Goal: Task Accomplishment & Management: Use online tool/utility

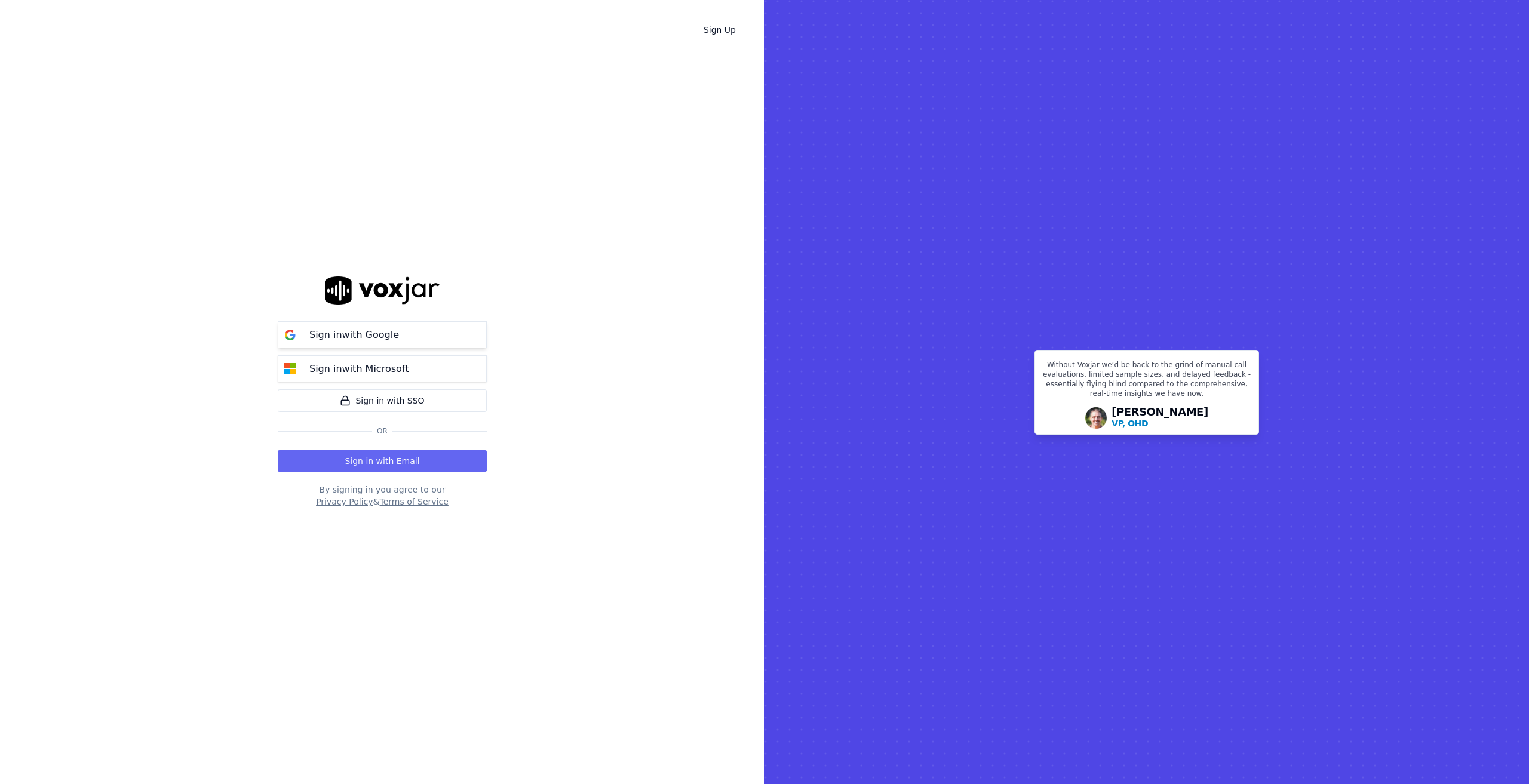
click at [350, 322] on button "Sign in with Google" at bounding box center [382, 335] width 209 height 26
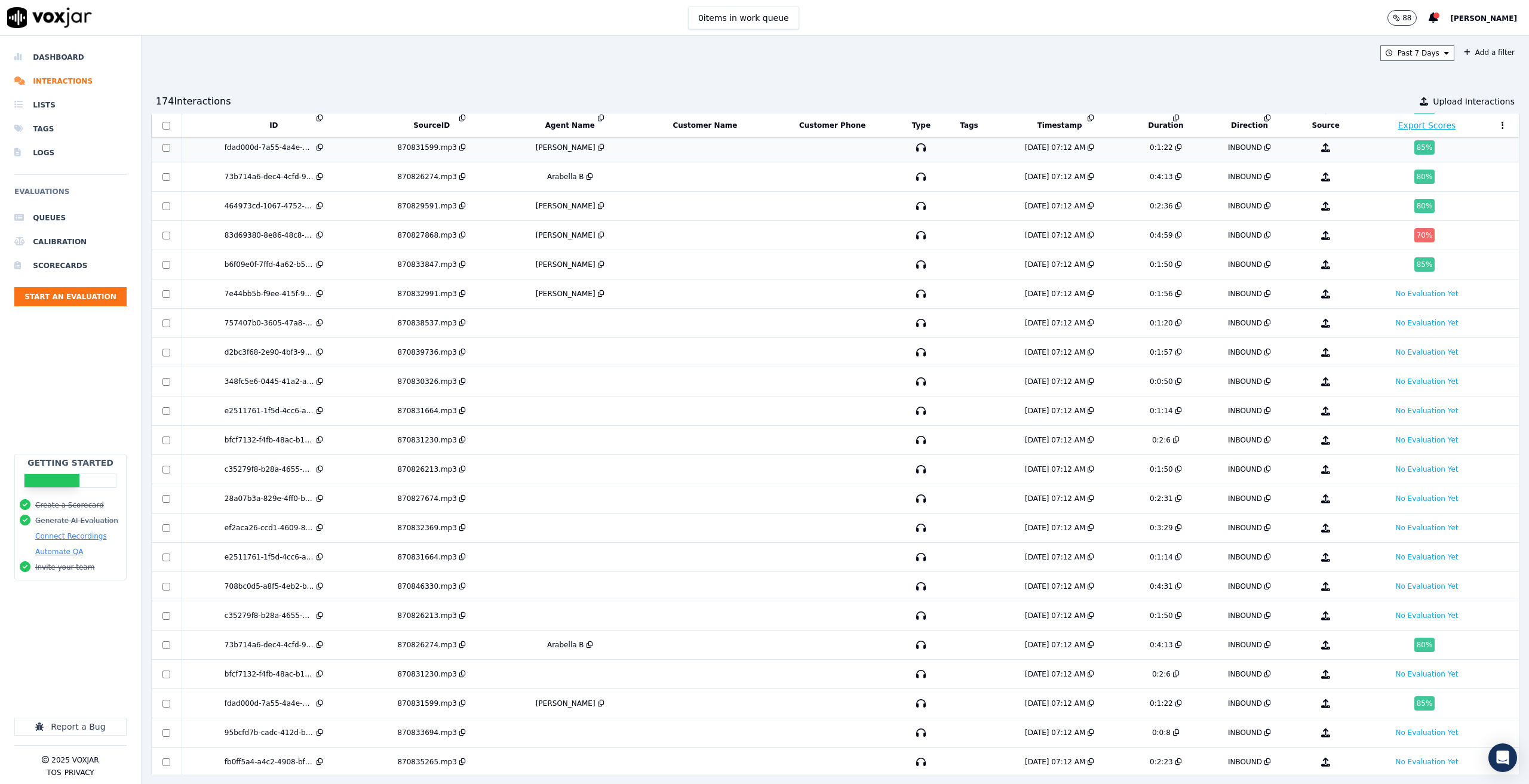
scroll to position [178, 0]
click at [52, 49] on li "Dashboard" at bounding box center [70, 57] width 112 height 24
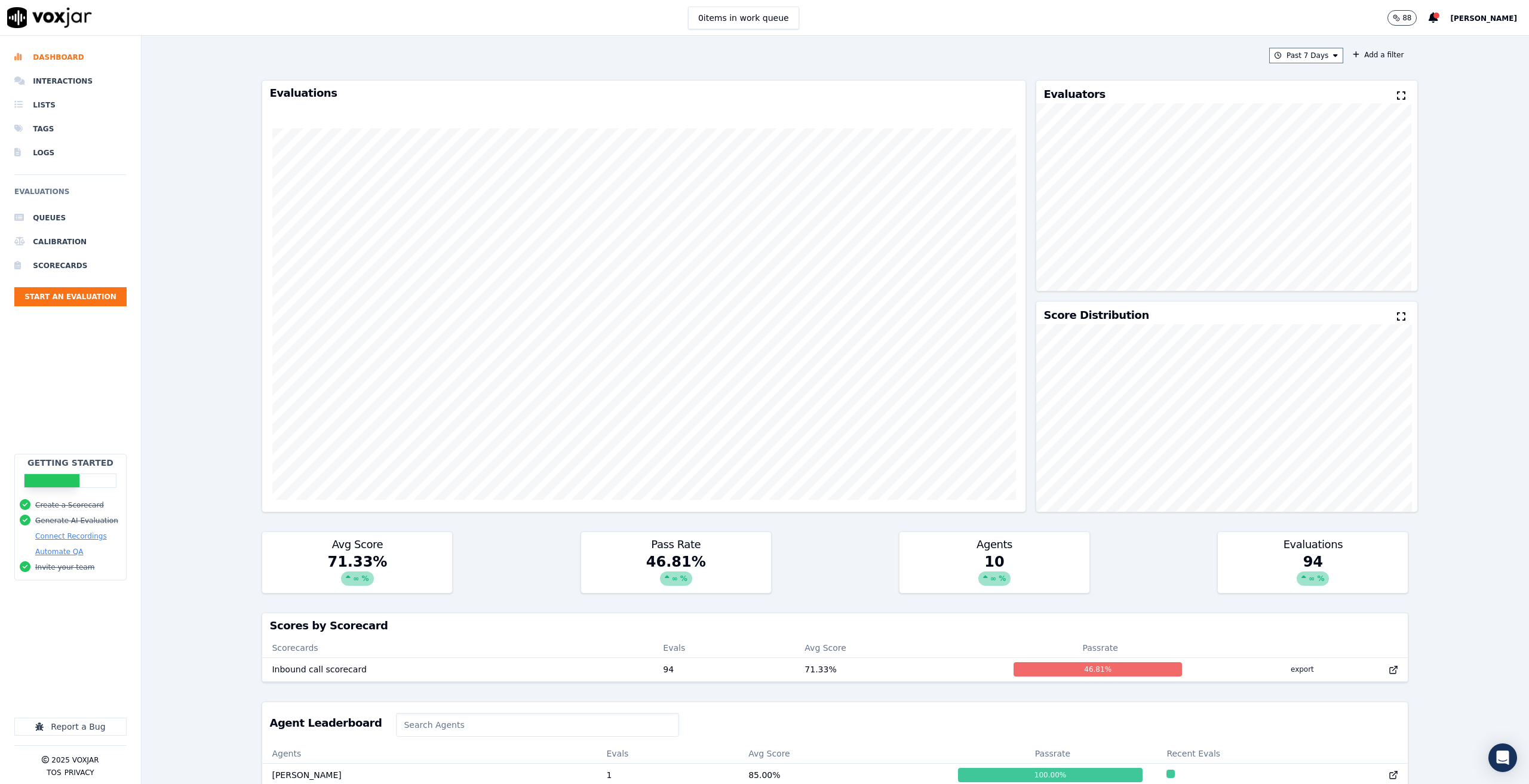
click at [1467, 23] on button "Joseph Doane" at bounding box center [1489, 18] width 79 height 14
click at [1448, 40] on div "Settings" at bounding box center [1457, 40] width 128 height 19
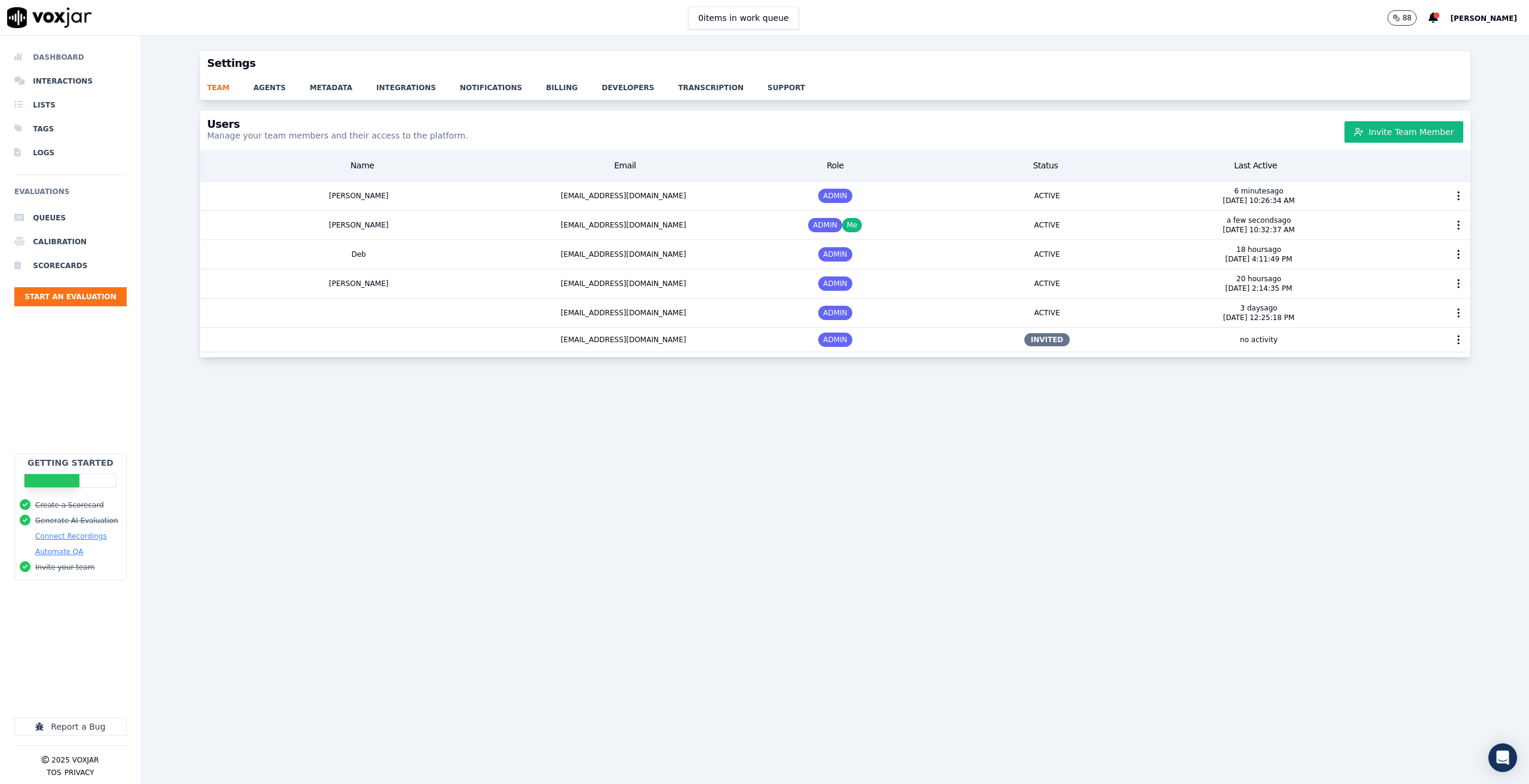
click at [58, 51] on li "Dashboard" at bounding box center [70, 57] width 112 height 24
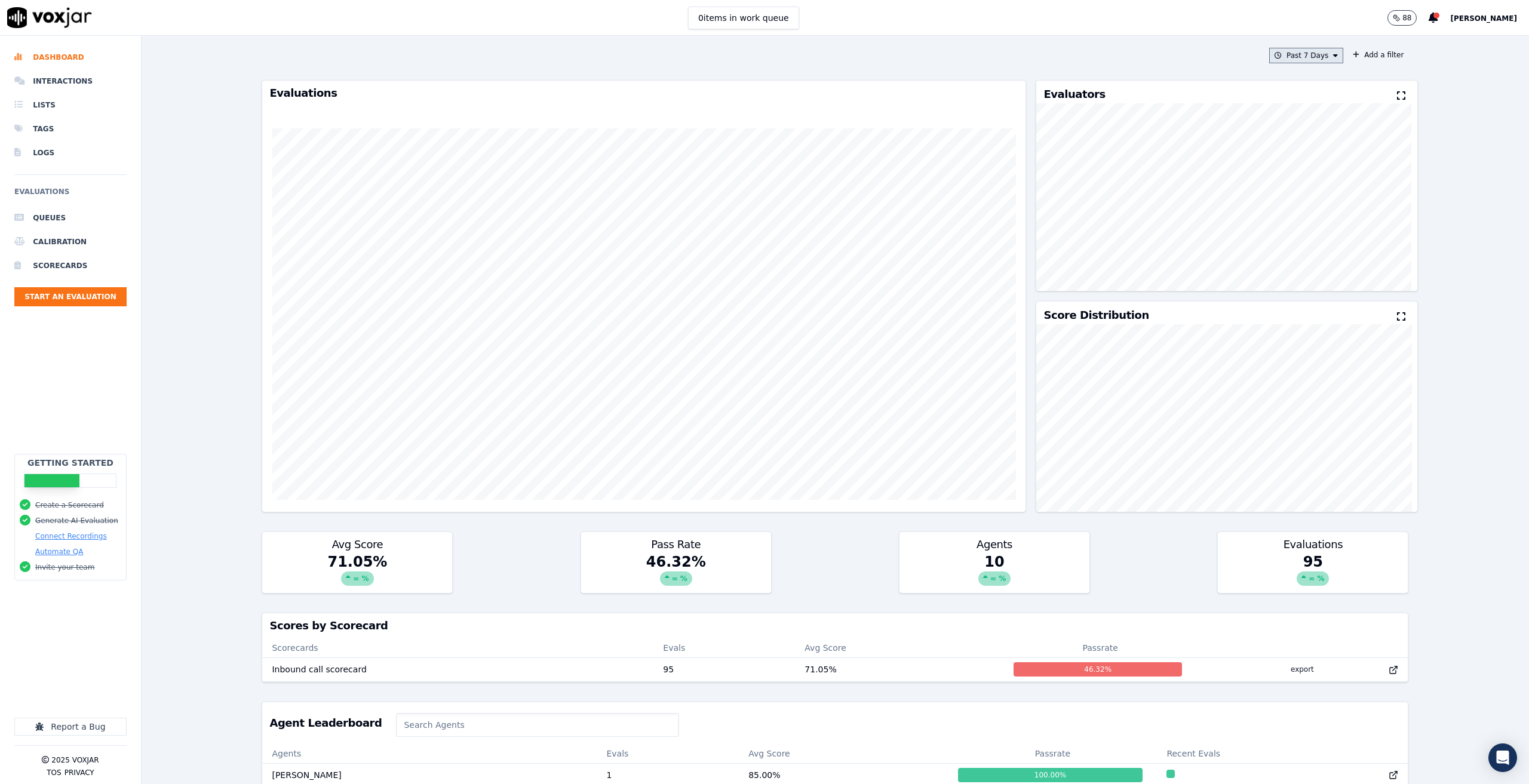
click at [1294, 57] on button "Past 7 Days" at bounding box center [1306, 56] width 74 height 16
click at [1288, 92] on div "Today" at bounding box center [1300, 92] width 25 height 10
click at [1319, 198] on button "Add" at bounding box center [1326, 193] width 23 height 19
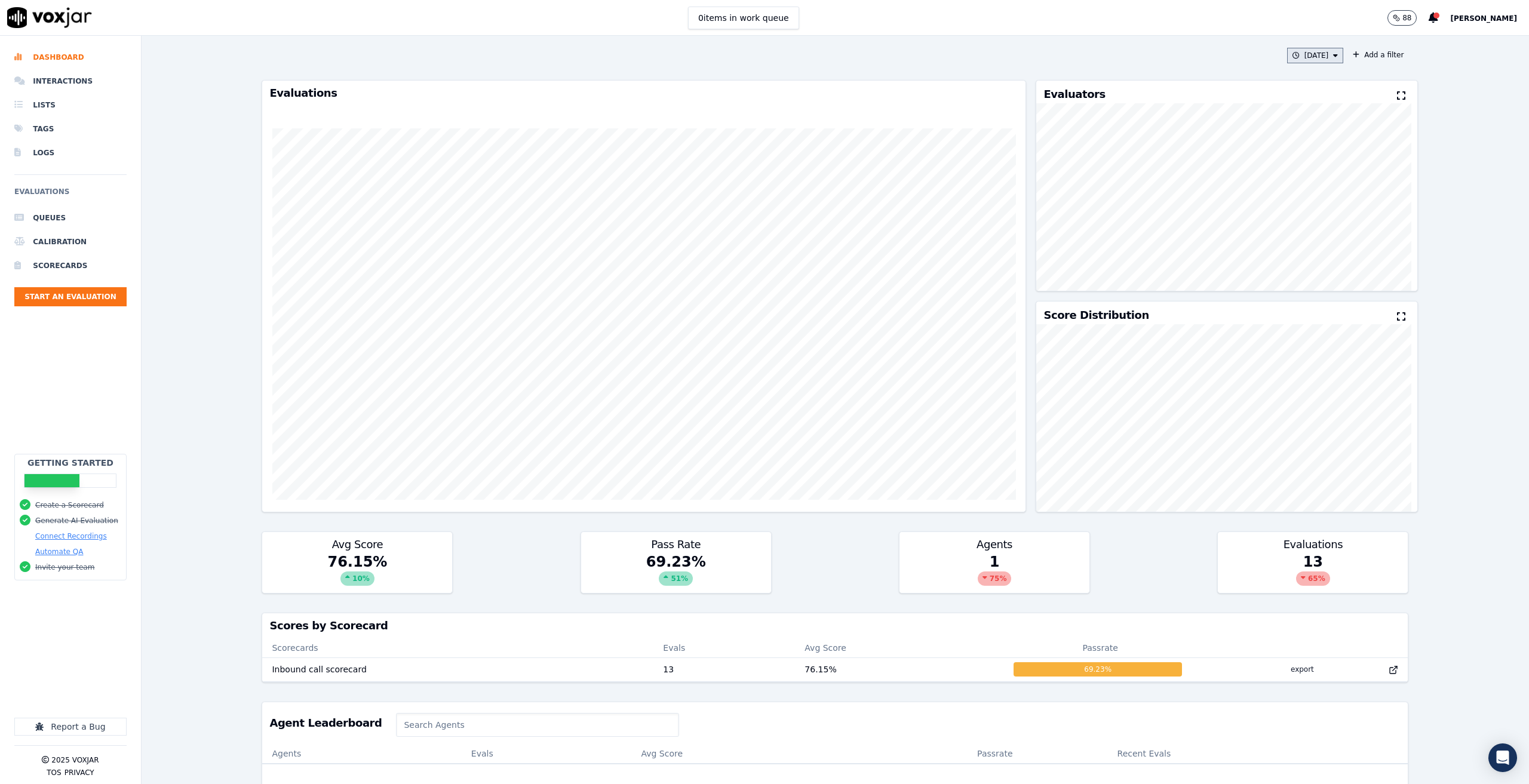
click at [1326, 52] on button "Today" at bounding box center [1315, 56] width 57 height 16
click at [1288, 108] on div "Yesterday" at bounding box center [1300, 106] width 25 height 10
click at [1288, 117] on div "Past 7 Days" at bounding box center [1308, 120] width 42 height 10
click at [1314, 200] on button "Add" at bounding box center [1326, 193] width 23 height 19
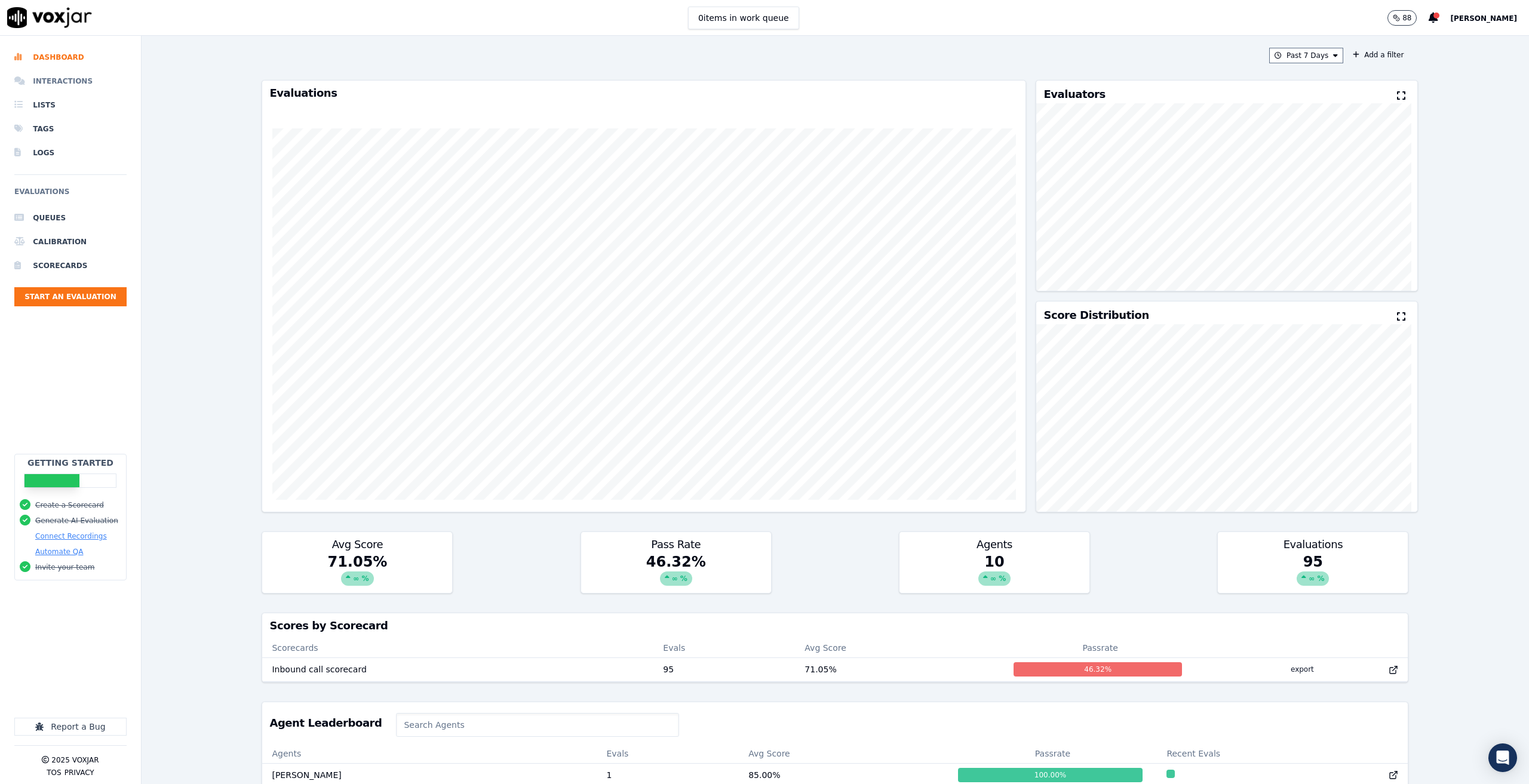
click at [50, 92] on li "Interactions" at bounding box center [70, 80] width 112 height 24
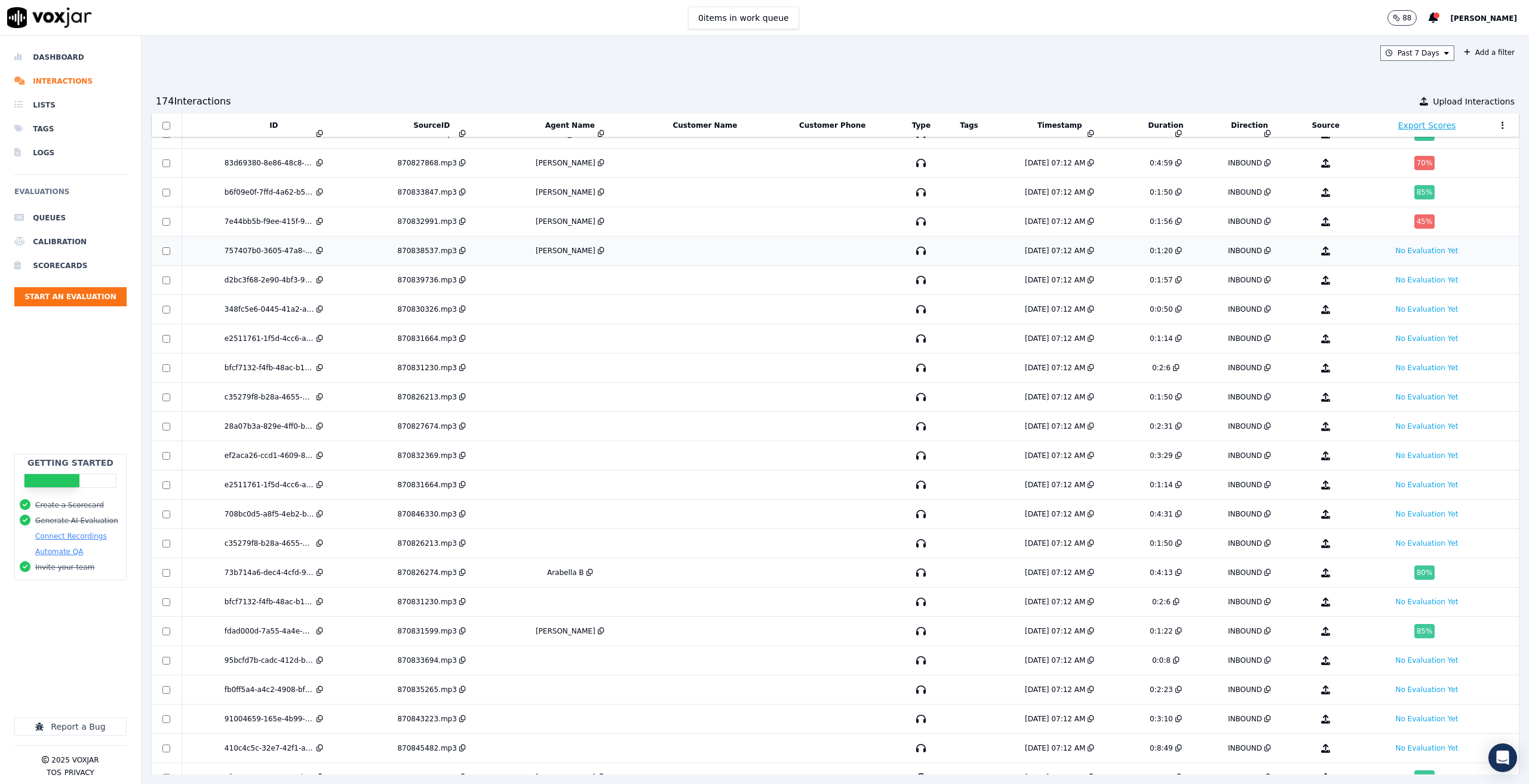
scroll to position [73, 0]
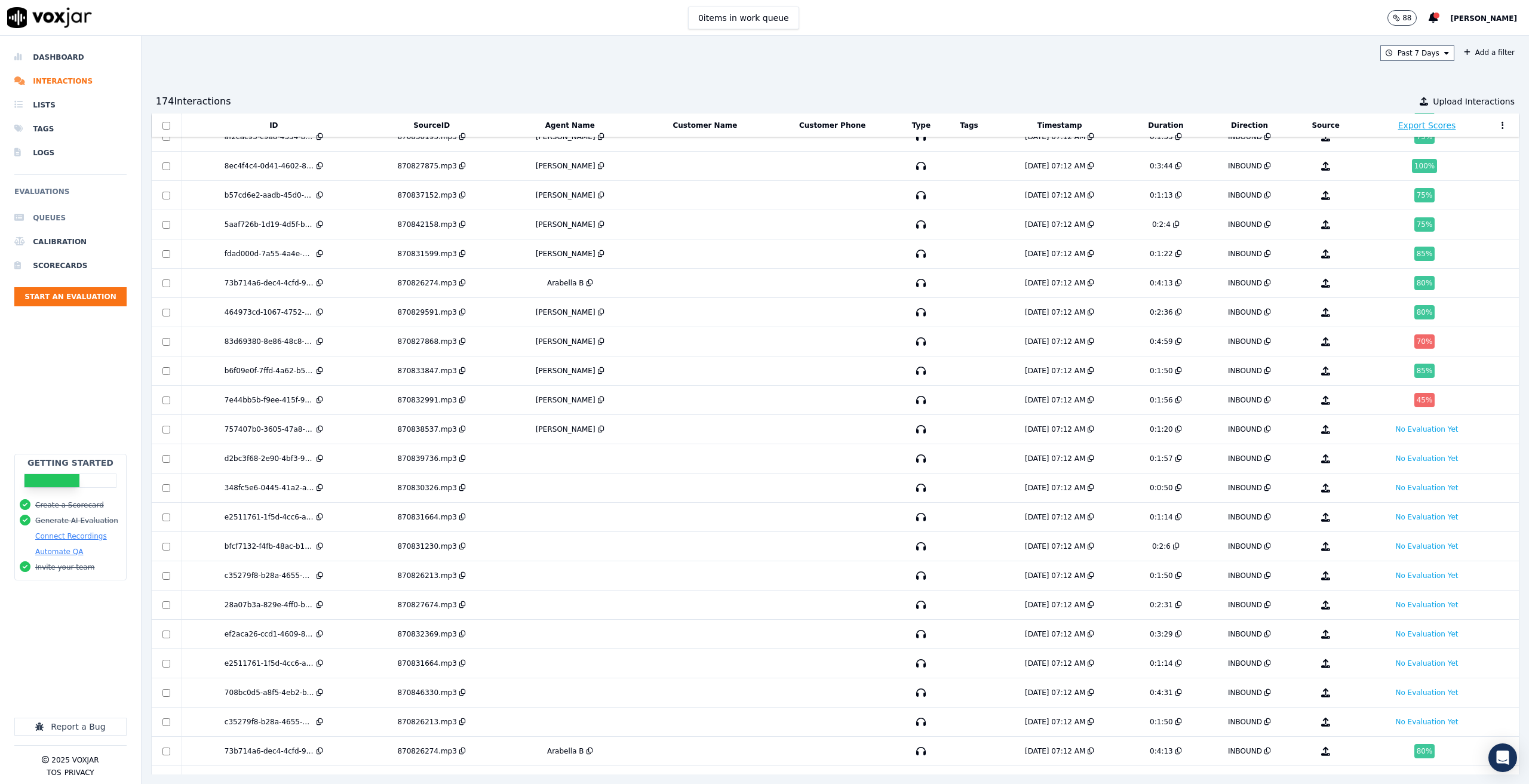
click at [56, 216] on li "Queues" at bounding box center [70, 217] width 112 height 24
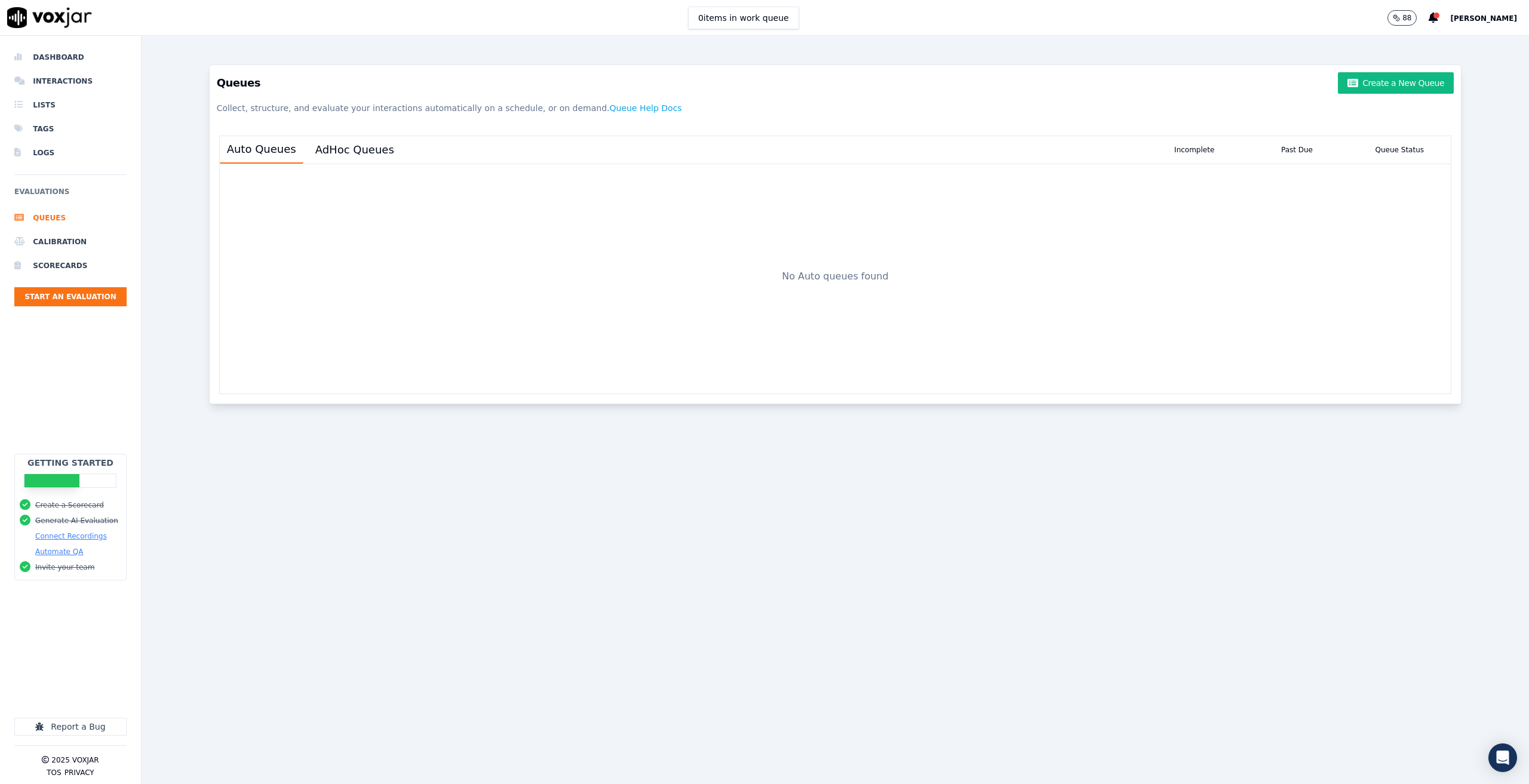
click at [1471, 17] on span "Joseph Doane" at bounding box center [1484, 18] width 67 height 8
click at [1443, 33] on div "Settings" at bounding box center [1457, 40] width 128 height 19
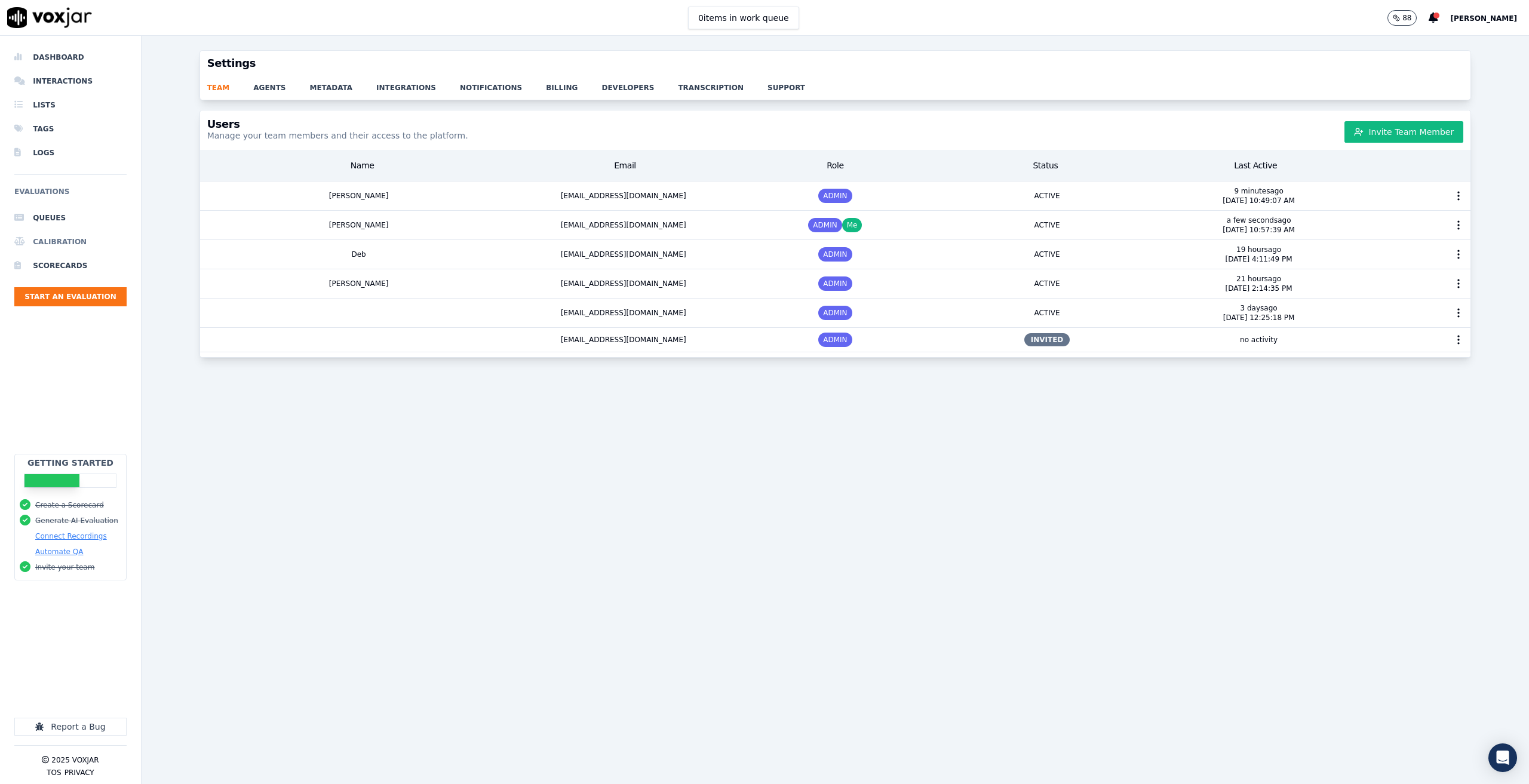
click at [57, 243] on li "Calibration" at bounding box center [70, 241] width 112 height 24
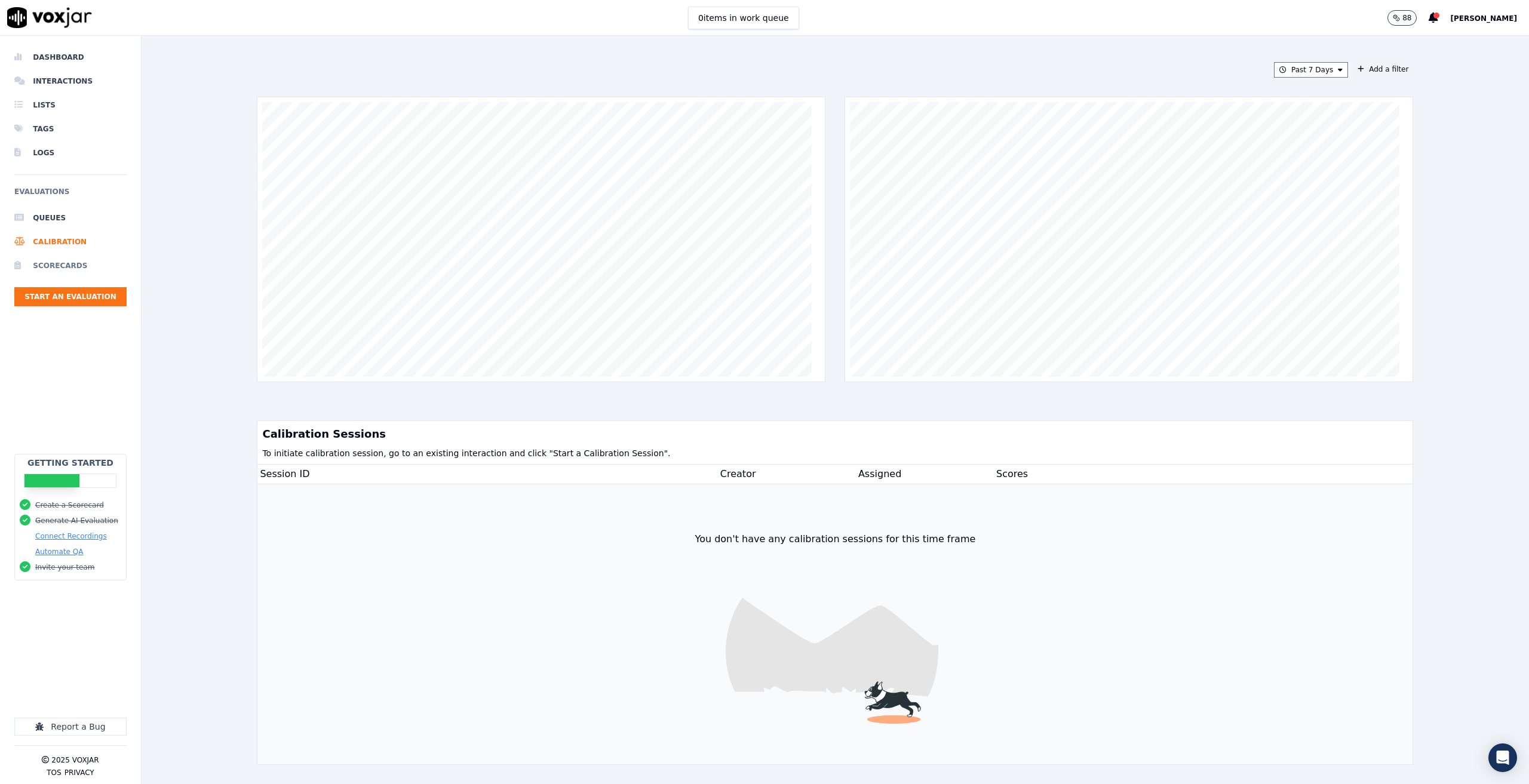
click at [59, 263] on li "Scorecards" at bounding box center [70, 265] width 112 height 24
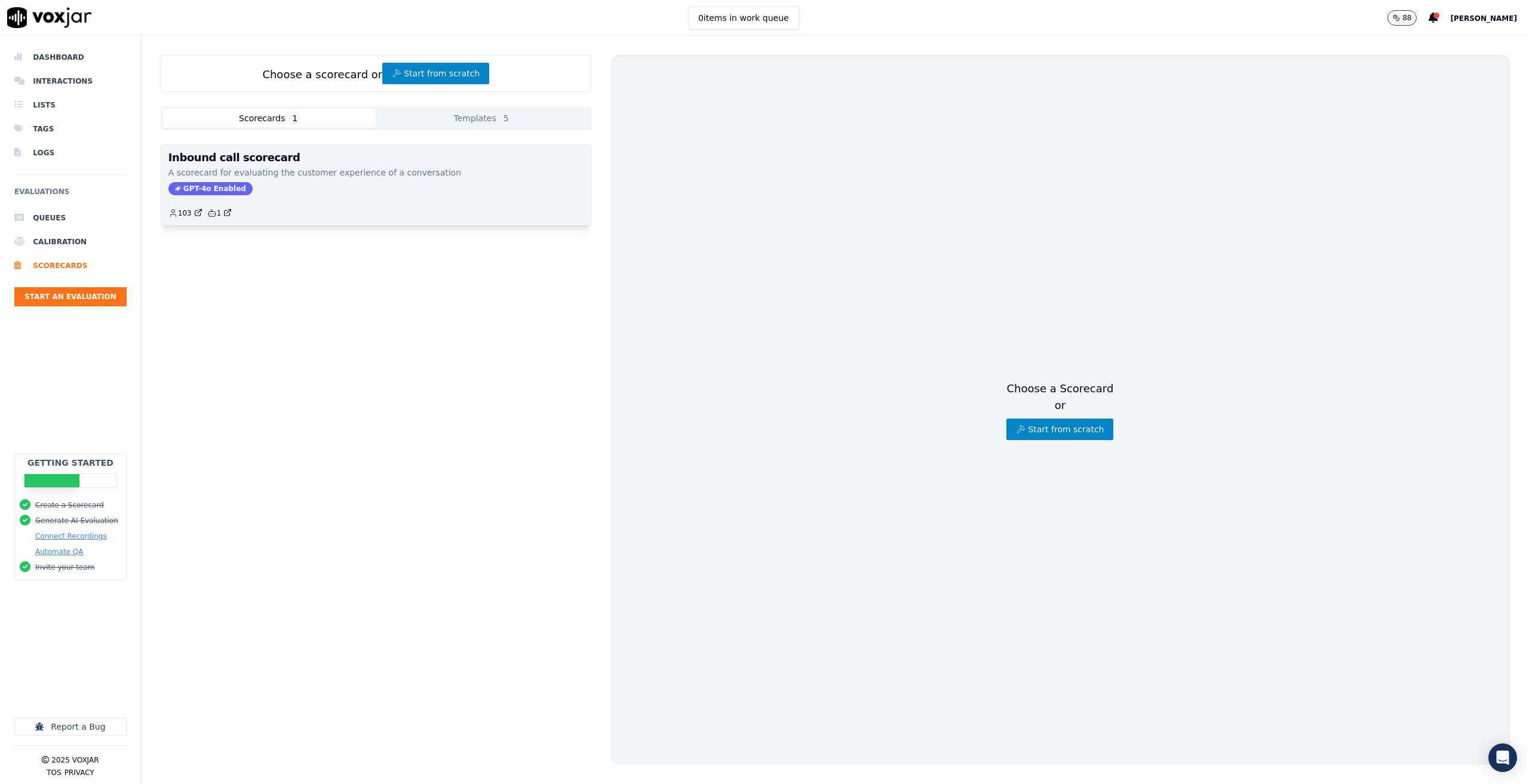
click at [309, 187] on div "GPT-4o Enabled" at bounding box center [376, 188] width 415 height 13
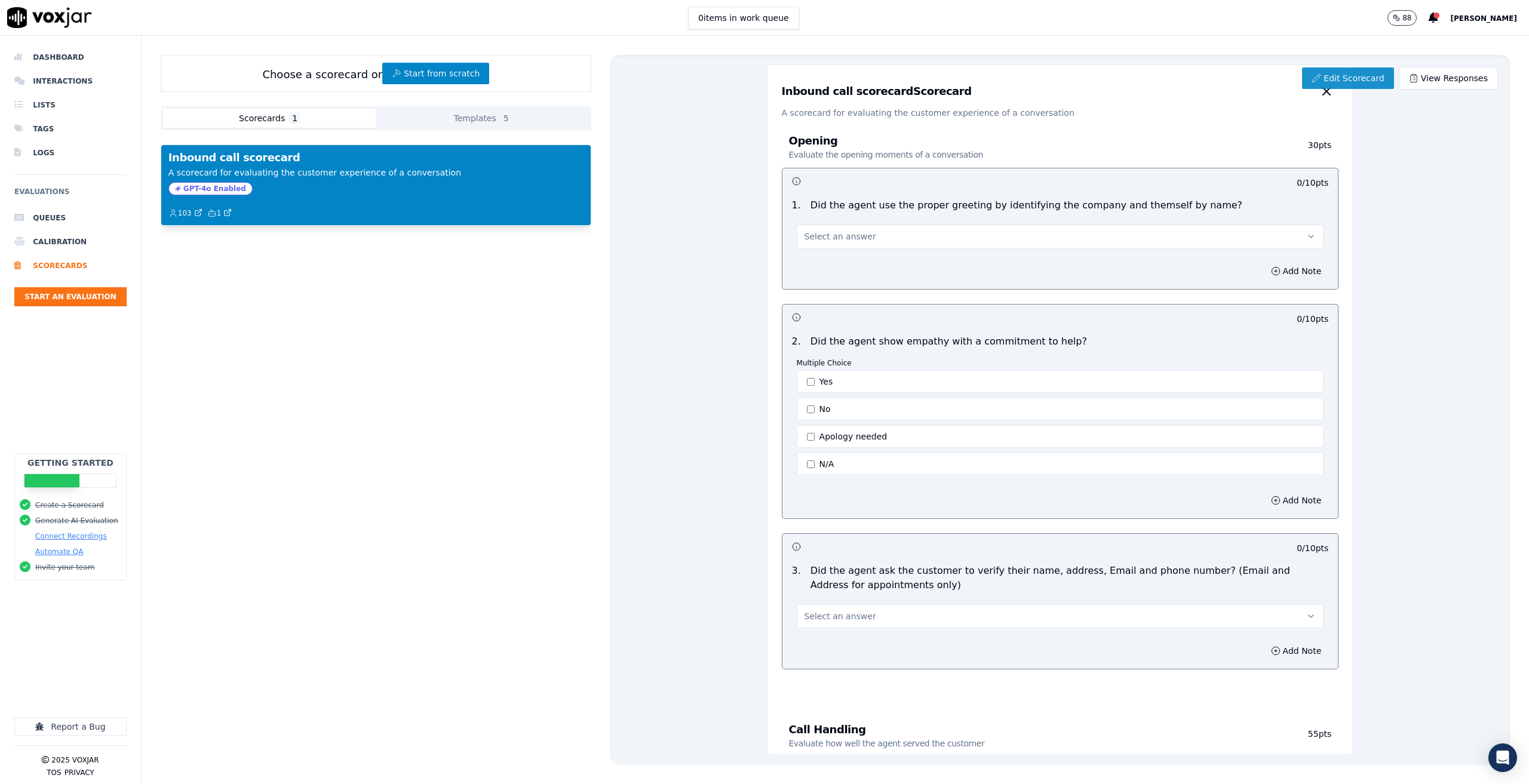
click at [1331, 83] on link "Edit Scorecard" at bounding box center [1347, 78] width 91 height 21
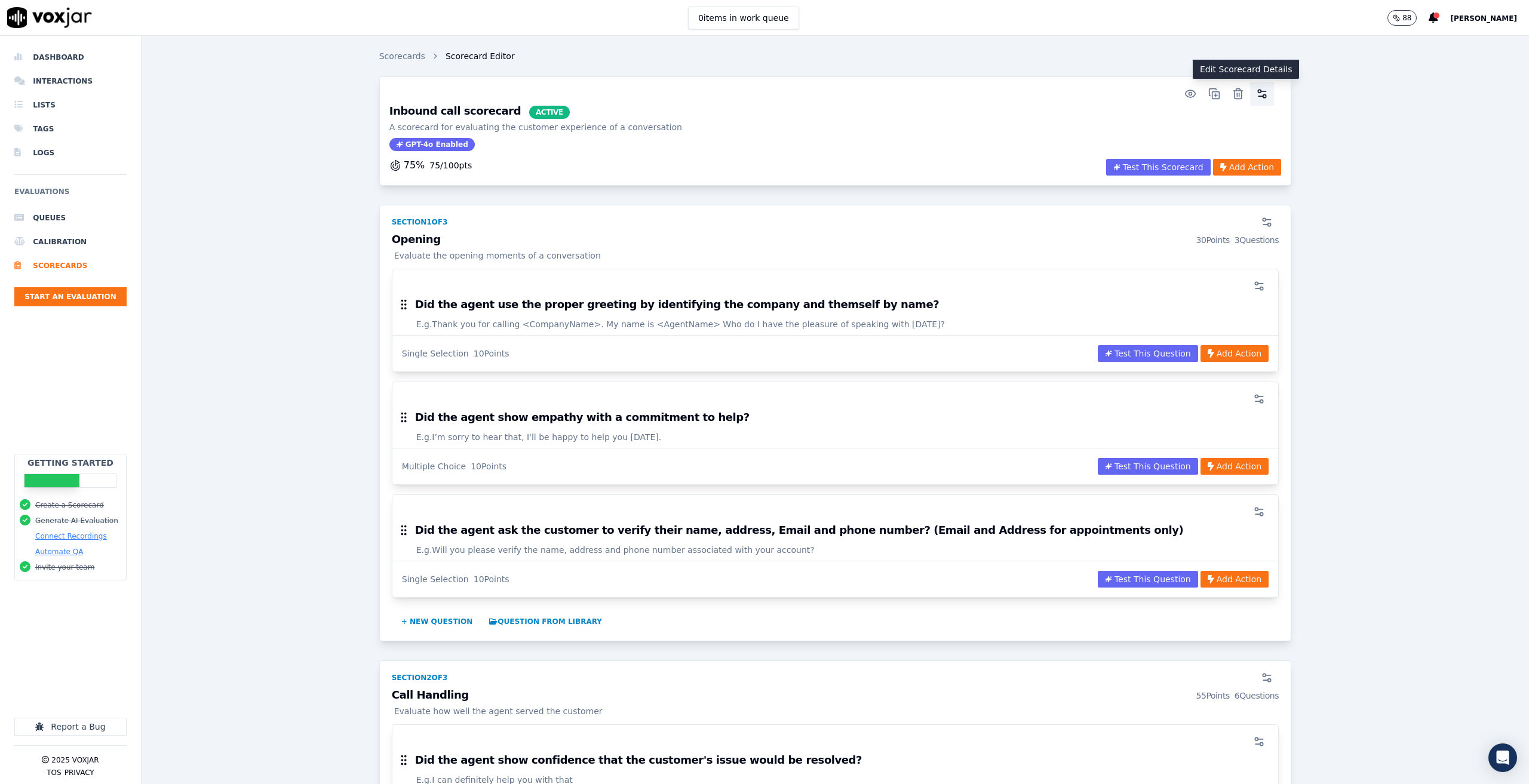
click at [1256, 94] on icon "button" at bounding box center [1262, 94] width 12 height 12
click at [1226, 163] on button "Add Action" at bounding box center [1246, 167] width 68 height 17
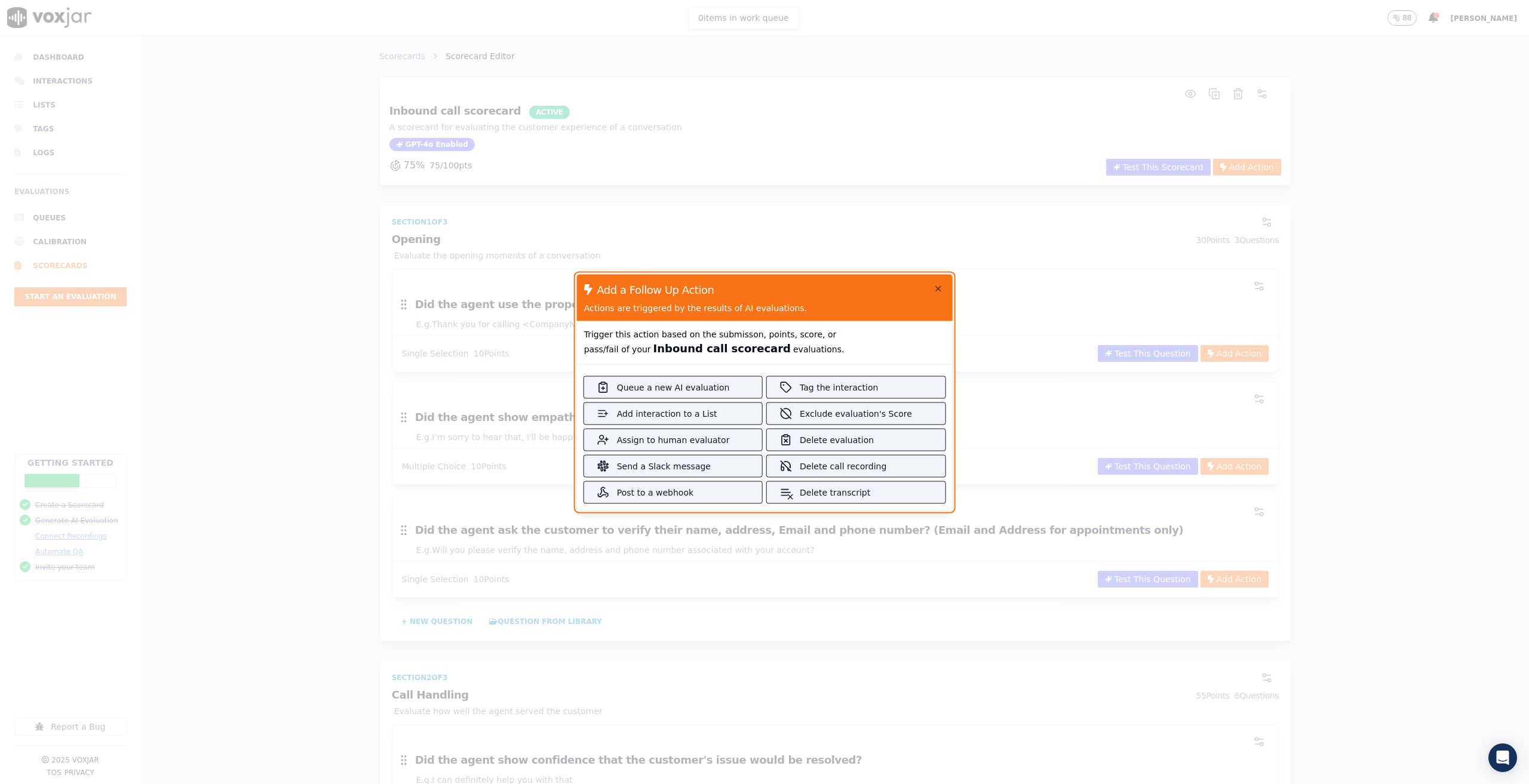
click at [1425, 326] on div at bounding box center [764, 392] width 1529 height 784
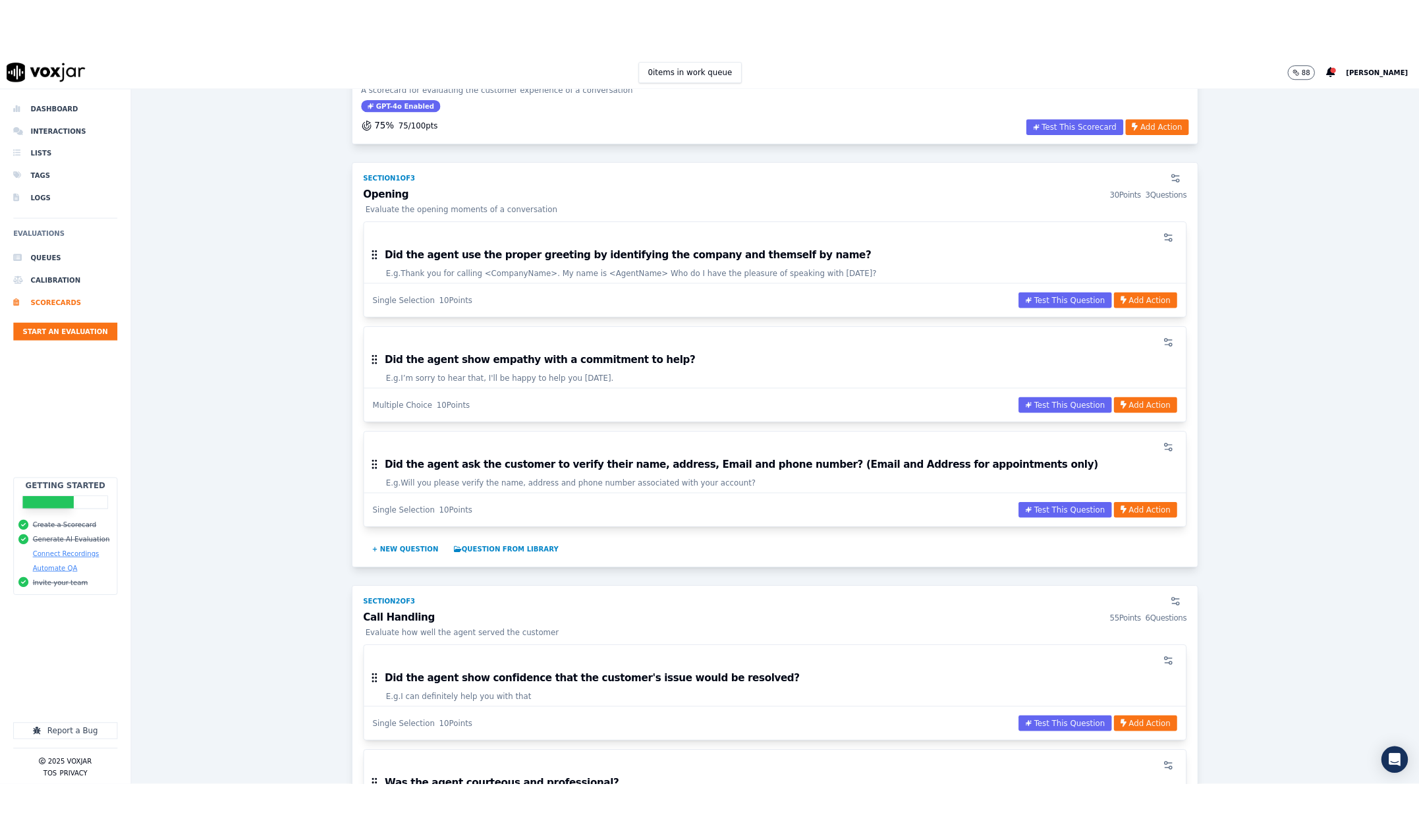
scroll to position [198, 0]
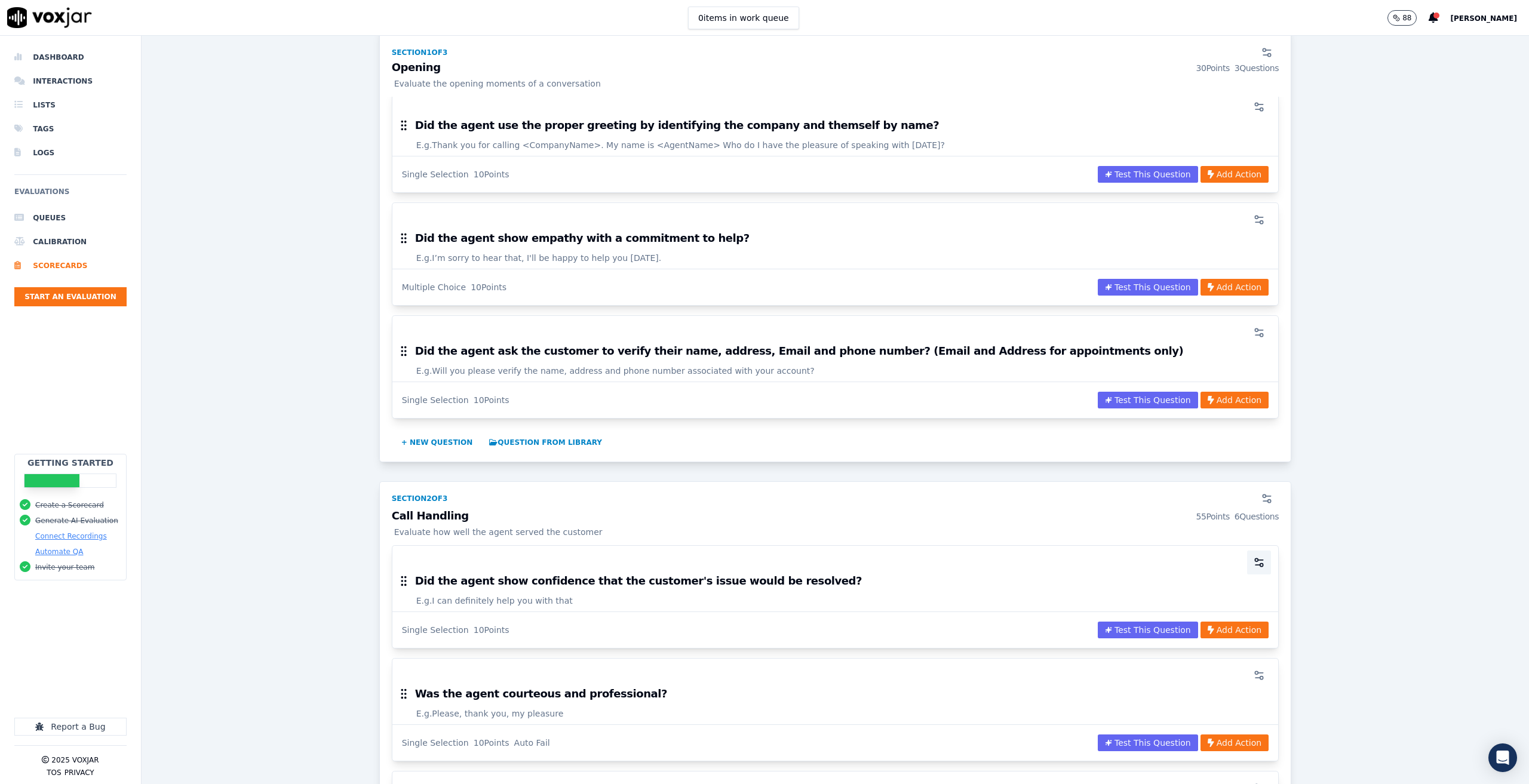
click at [1255, 558] on circle "button" at bounding box center [1256, 559] width 3 height 3
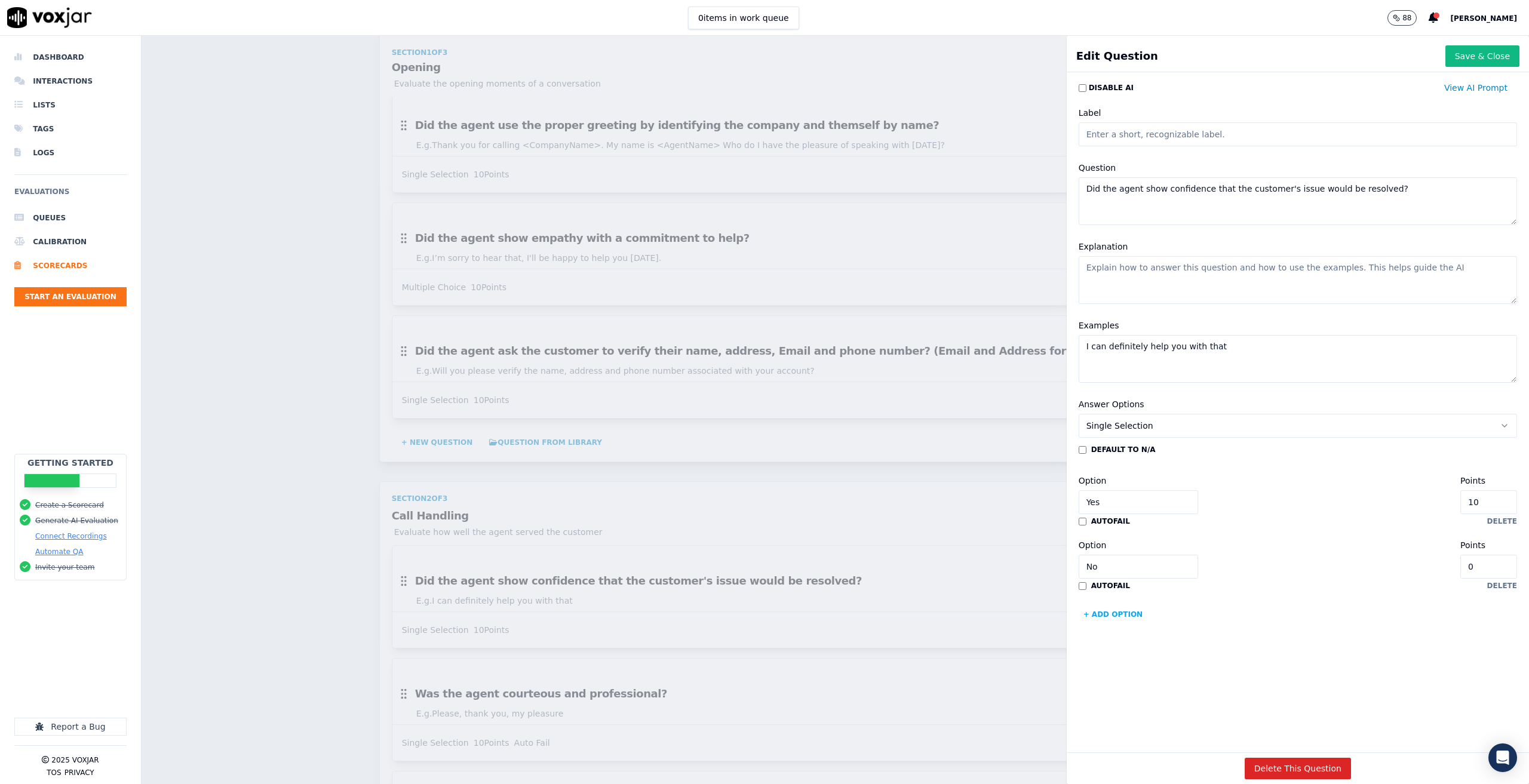
click at [1253, 425] on button "Single Selection" at bounding box center [1298, 426] width 438 height 24
click at [1251, 600] on div "default to N/A Option Yes Points 10 autofail delete Option No Points 0 autofail…" at bounding box center [1298, 534] width 438 height 179
click at [1147, 421] on button "Single Selection" at bounding box center [1298, 426] width 438 height 24
click at [1149, 471] on div "Slider" at bounding box center [1274, 471] width 408 height 19
click at [1132, 426] on button "Slider" at bounding box center [1298, 426] width 438 height 24
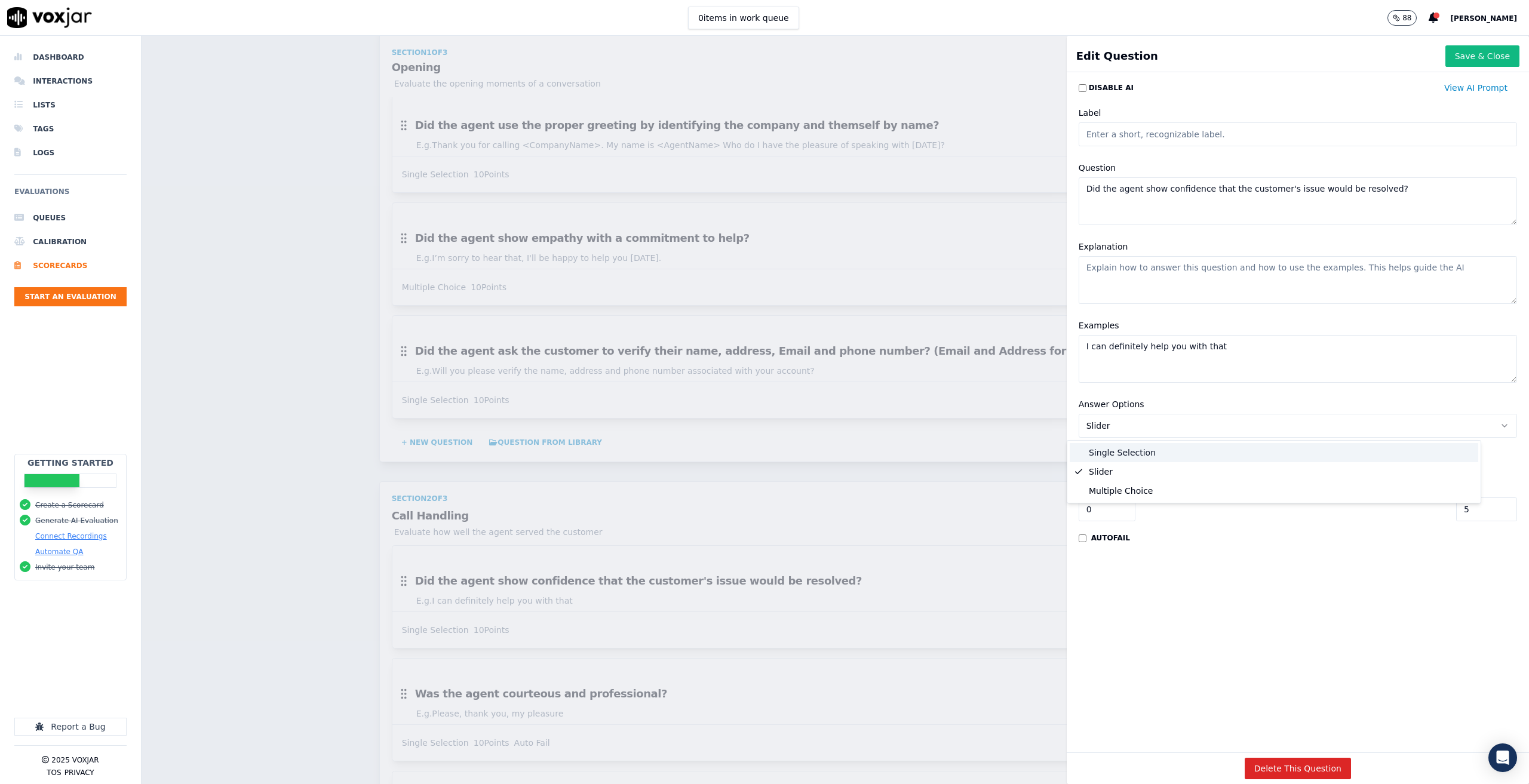
click at [1135, 456] on div "Single Selection" at bounding box center [1274, 453] width 408 height 19
